Goal: Task Accomplishment & Management: Use online tool/utility

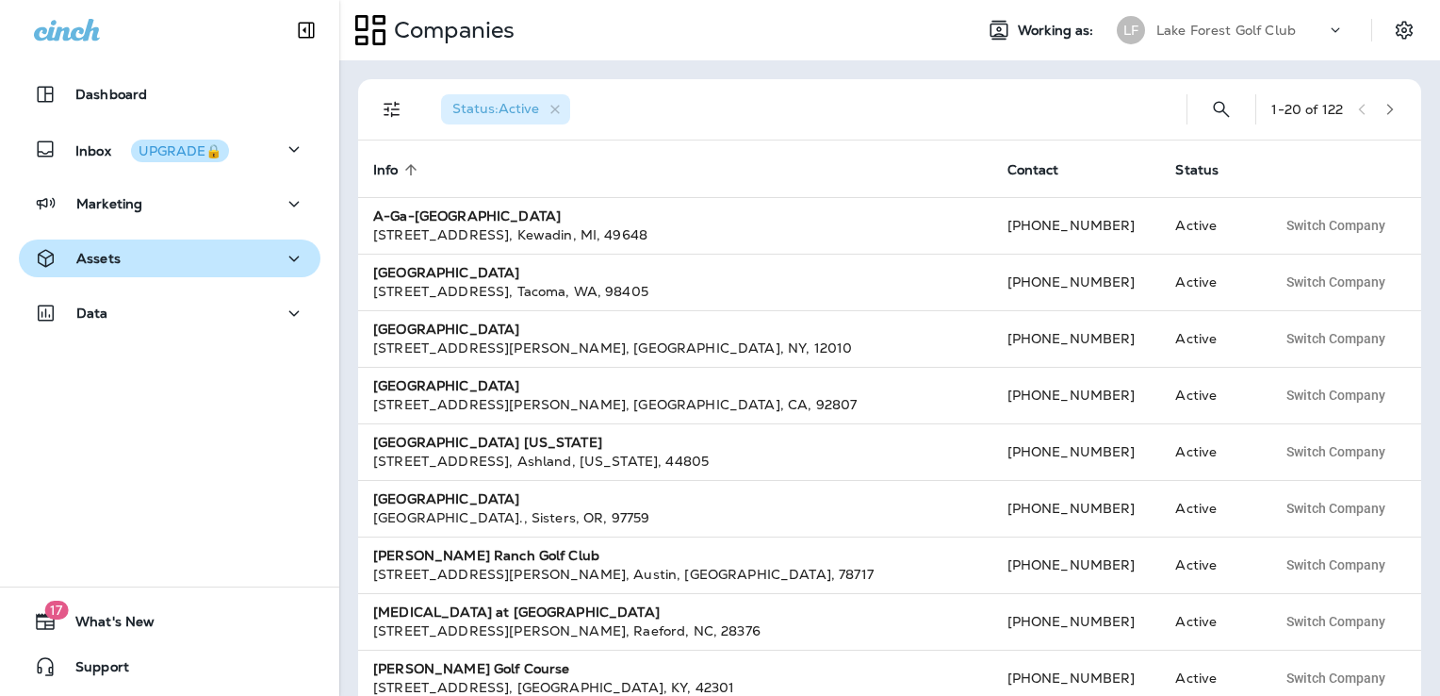
click at [154, 266] on div "Assets" at bounding box center [169, 259] width 271 height 24
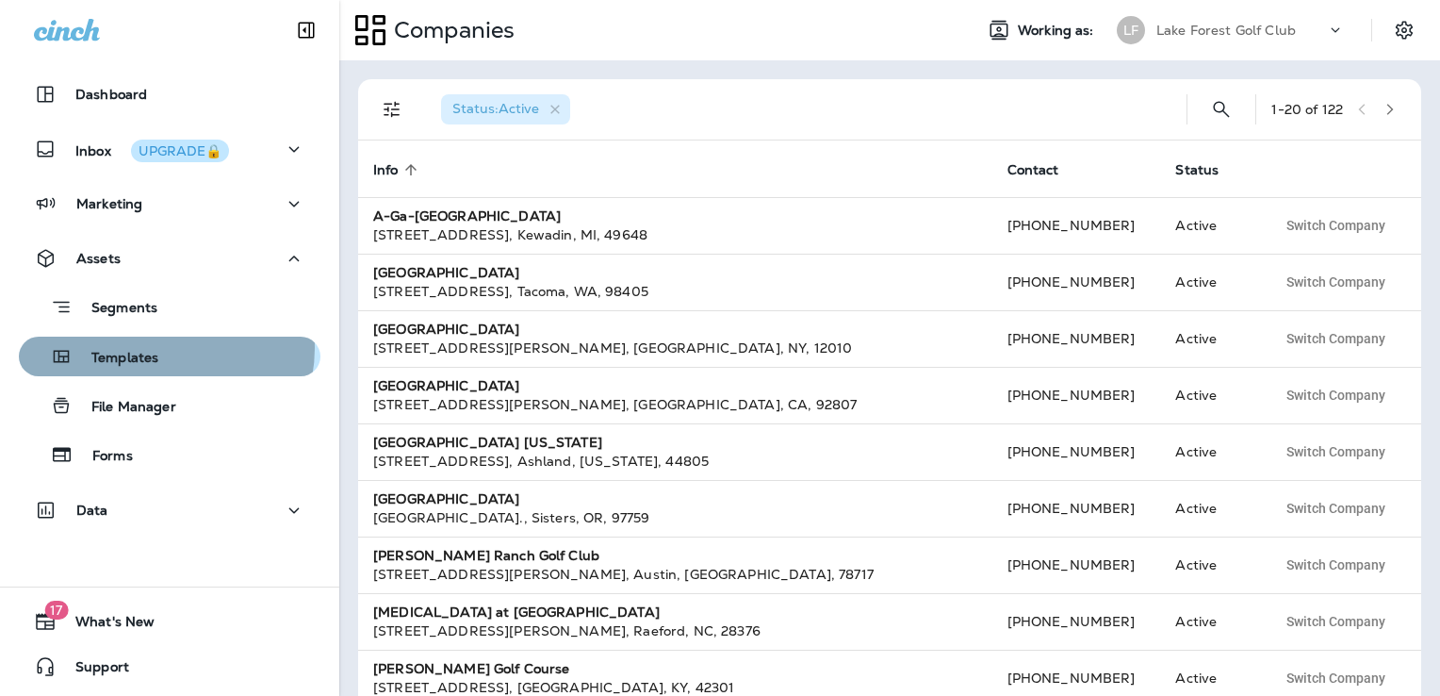
click at [157, 348] on div "Templates" at bounding box center [92, 356] width 132 height 28
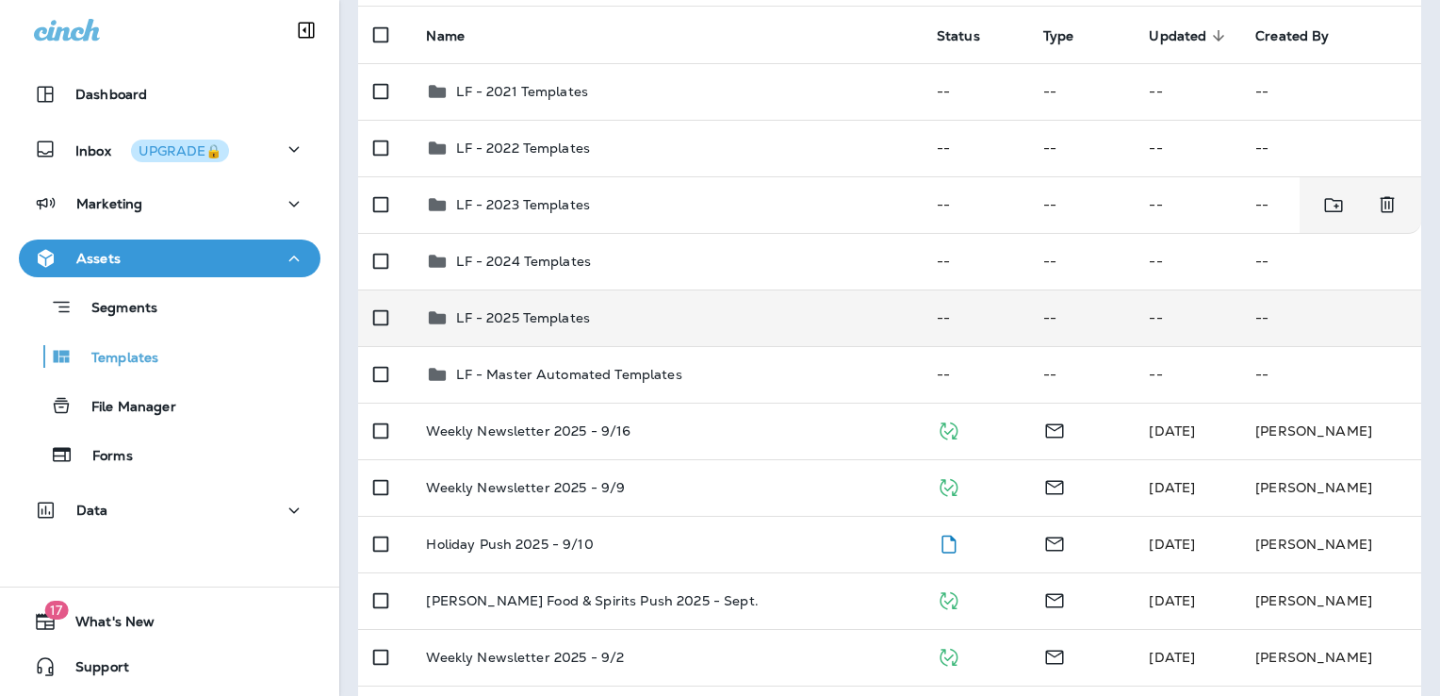
scroll to position [248, 0]
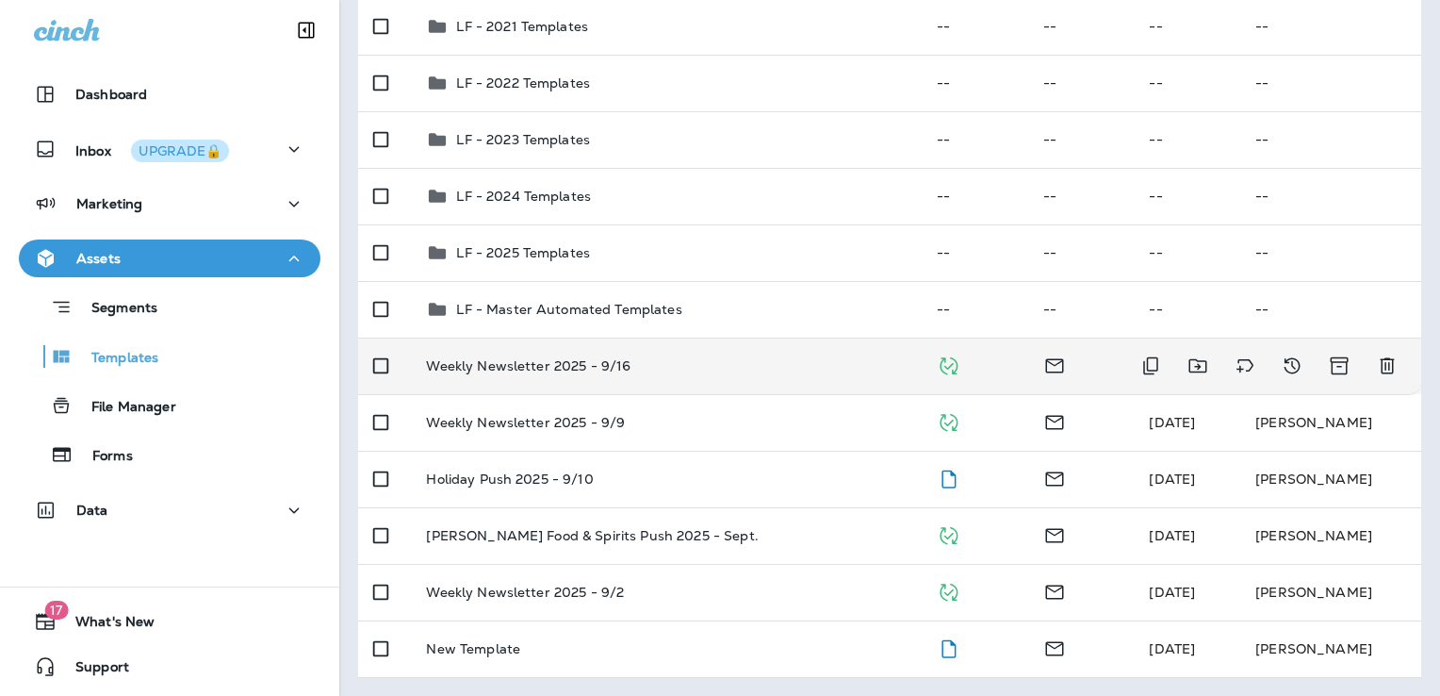
click at [732, 370] on div "Weekly Newsletter 2025 - 9/16" at bounding box center [666, 365] width 480 height 15
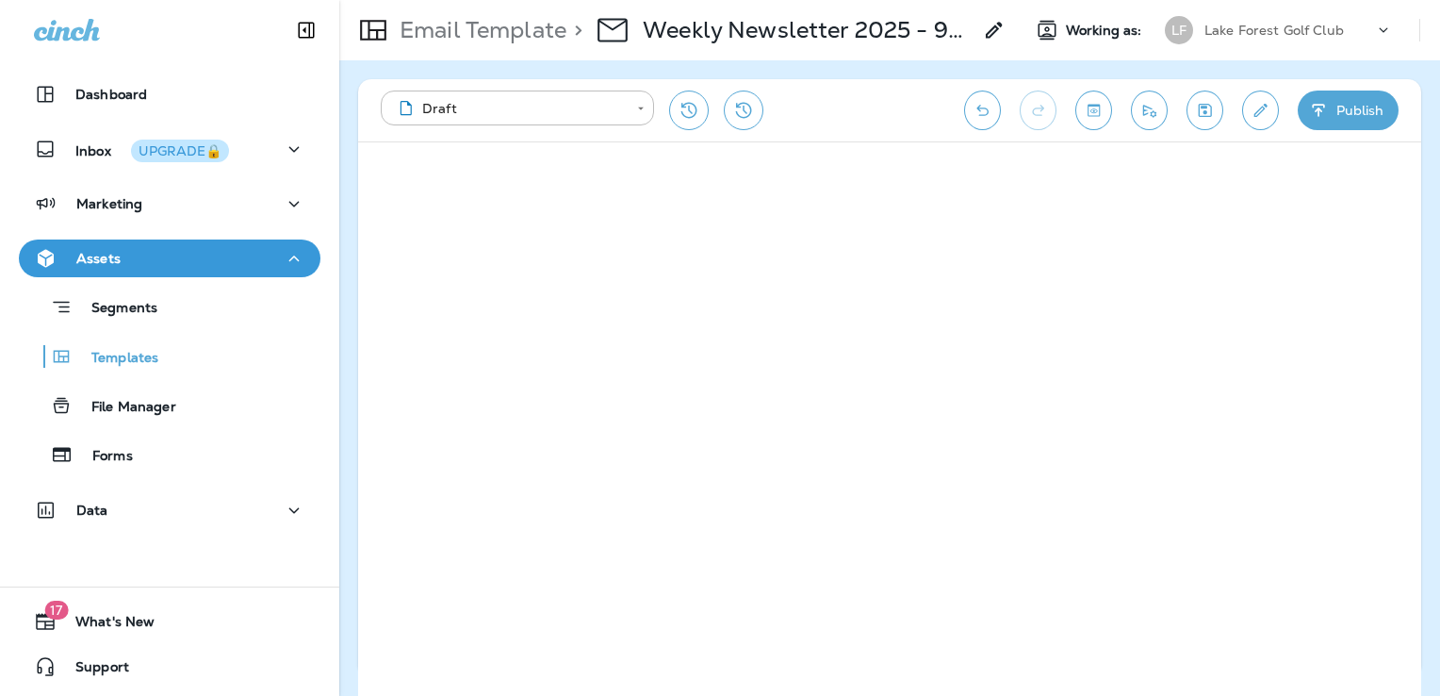
click at [1210, 111] on icon "Save" at bounding box center [1205, 110] width 20 height 19
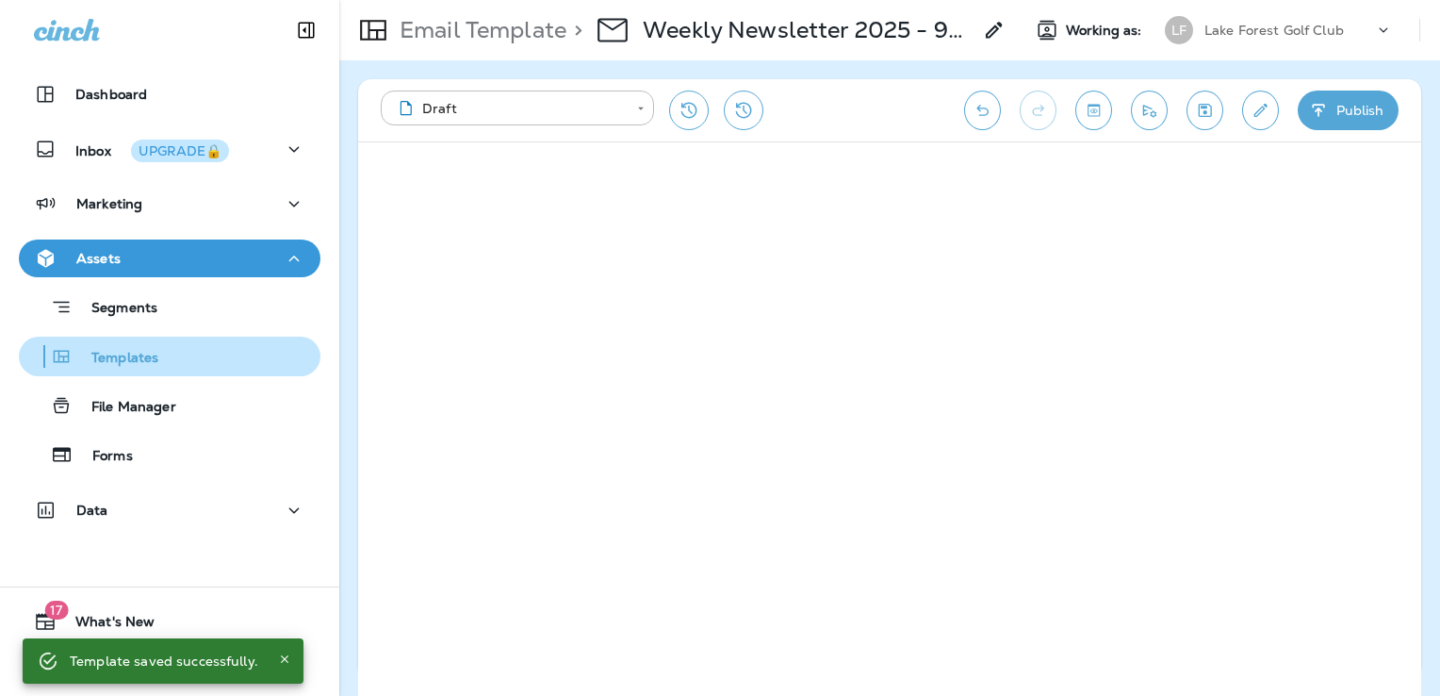
click at [177, 360] on div "Templates" at bounding box center [169, 356] width 287 height 28
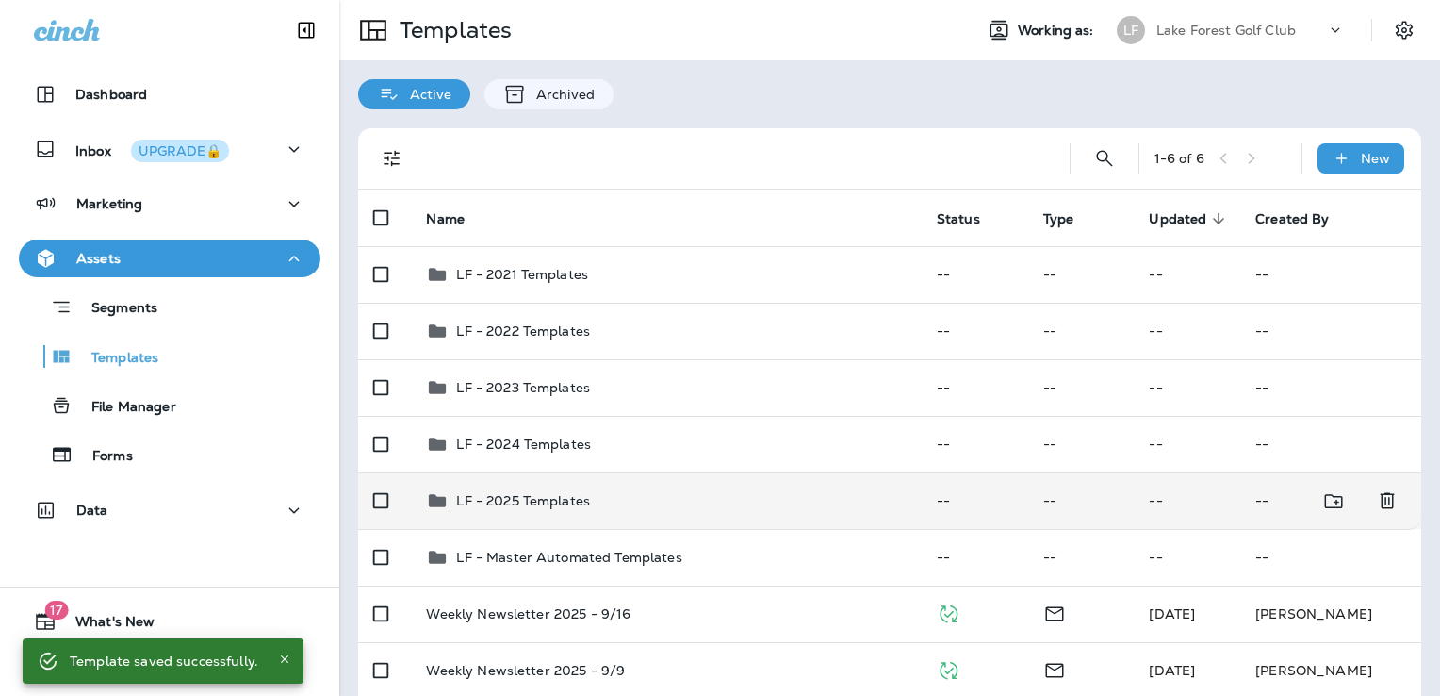
click at [727, 501] on div "LF - 2025 Templates" at bounding box center [666, 500] width 480 height 23
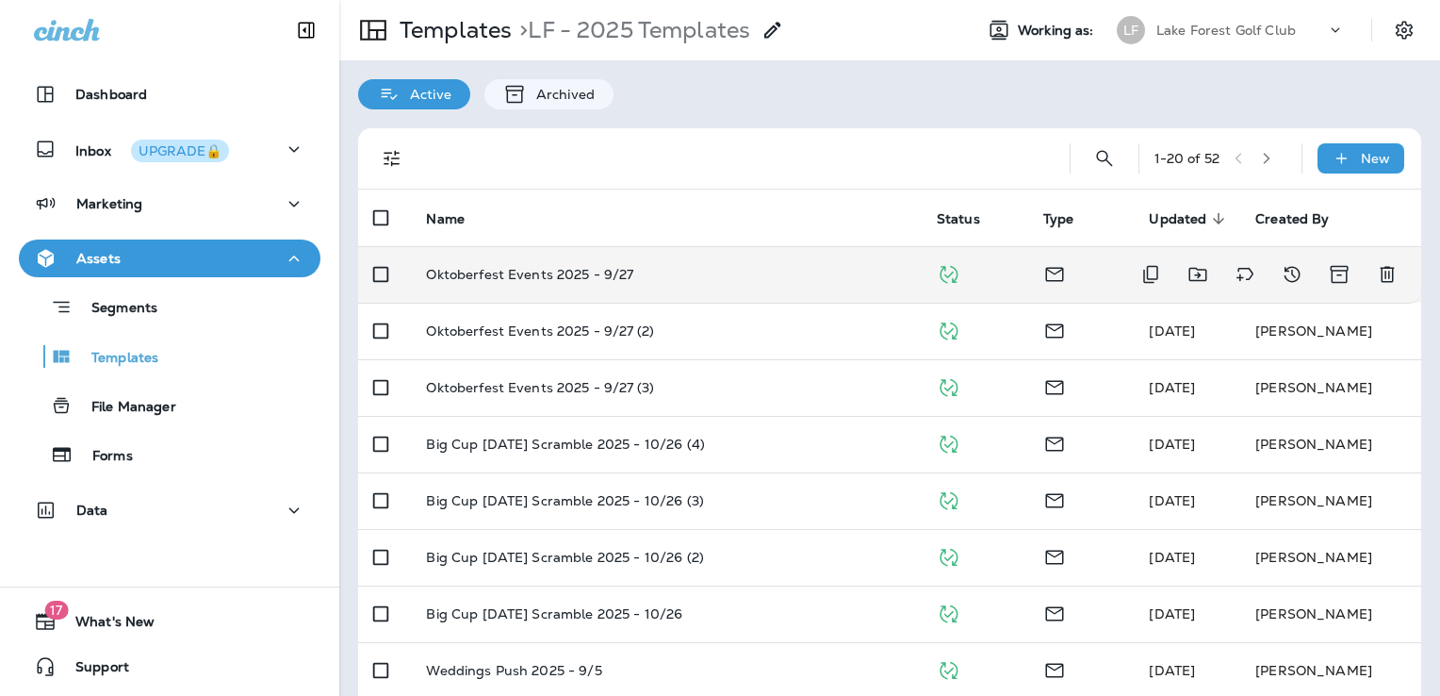
click at [794, 284] on td "Oktoberfest Events 2025 - 9/27" at bounding box center [666, 274] width 510 height 57
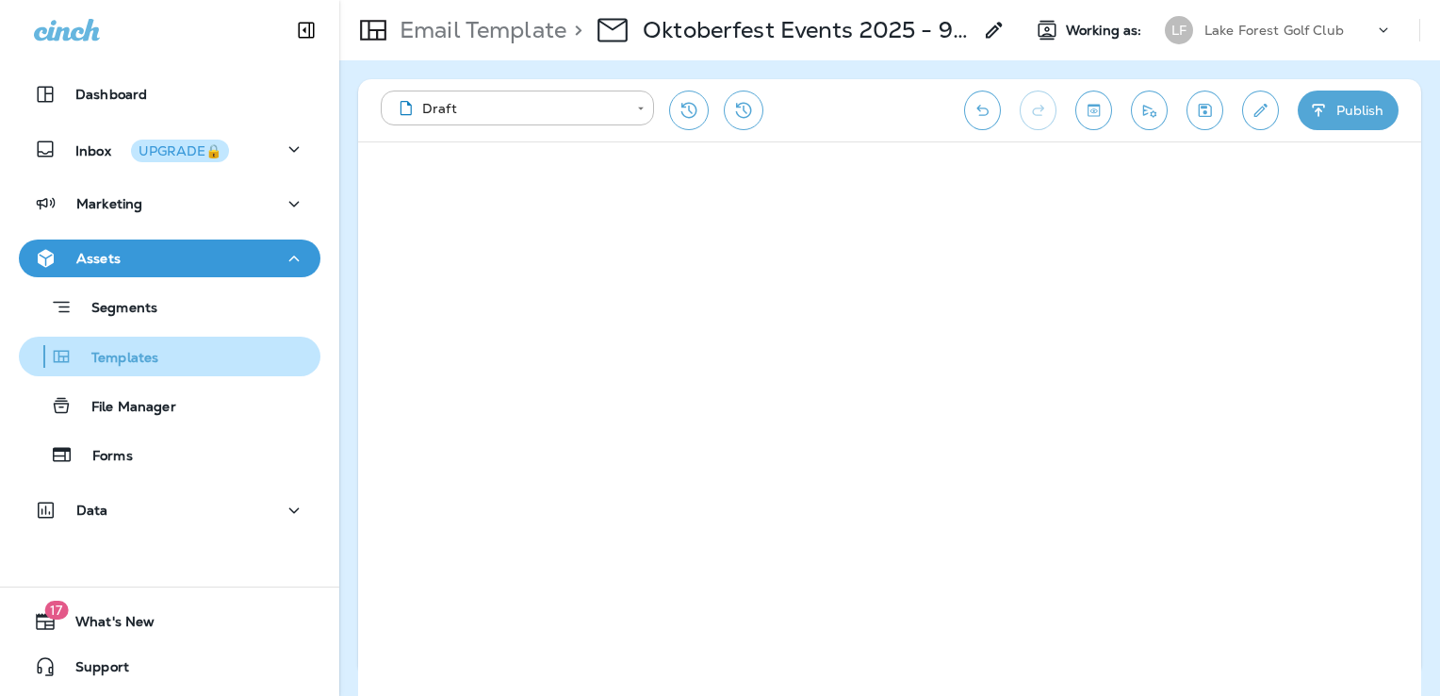
click at [172, 365] on div "Templates" at bounding box center [169, 356] width 287 height 28
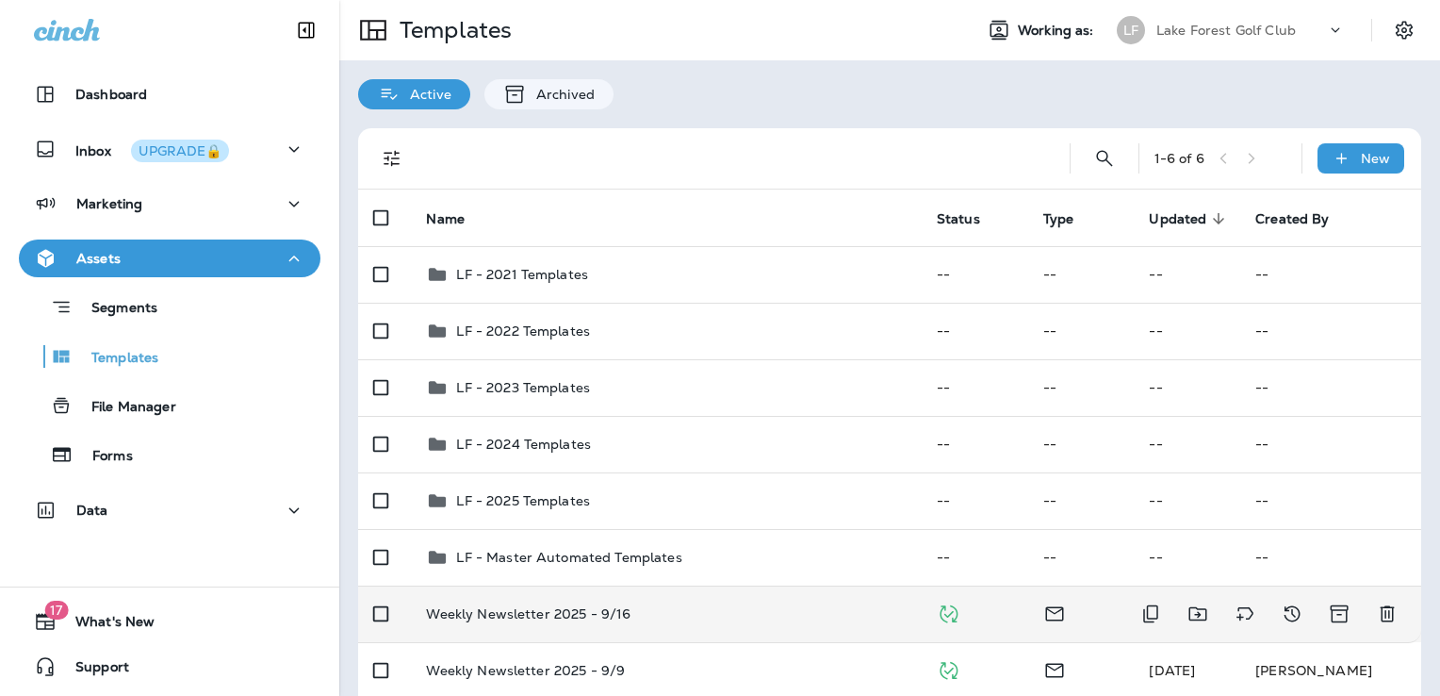
click at [724, 609] on div "Weekly Newsletter 2025 - 9/16" at bounding box center [666, 613] width 480 height 15
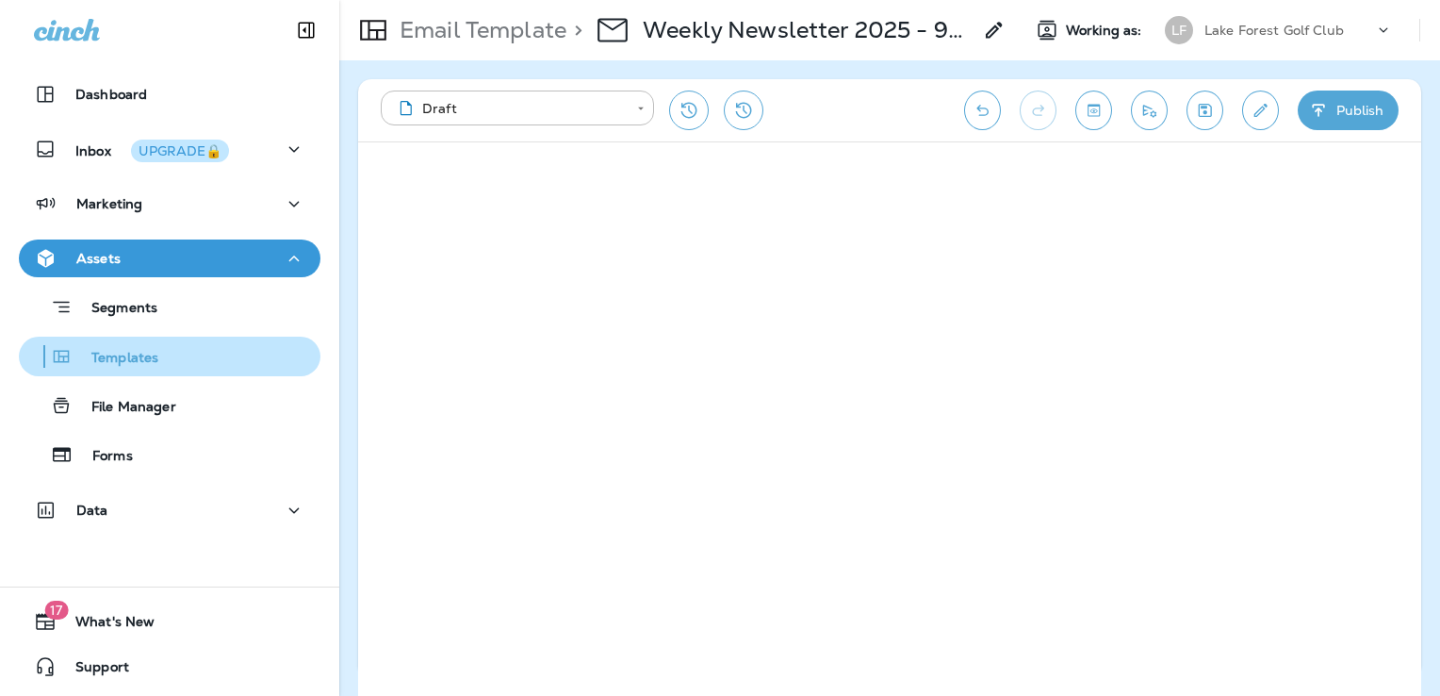
click at [147, 363] on p "Templates" at bounding box center [116, 359] width 86 height 18
